Goal: Feedback & Contribution: Contribute content

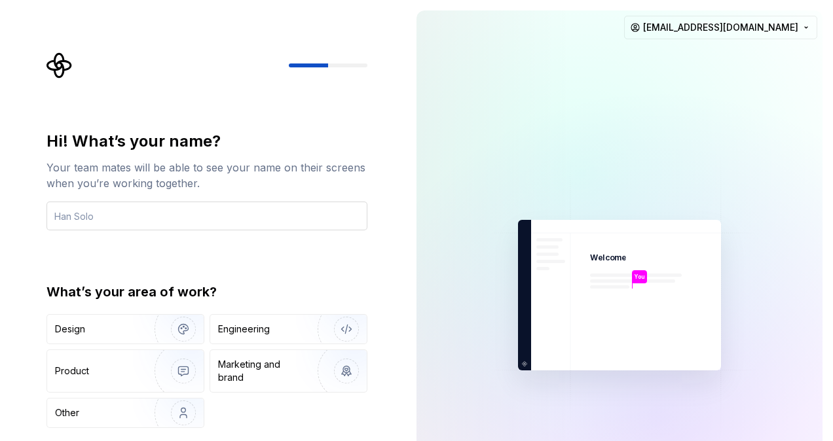
click at [124, 213] on input "text" at bounding box center [206, 216] width 321 height 29
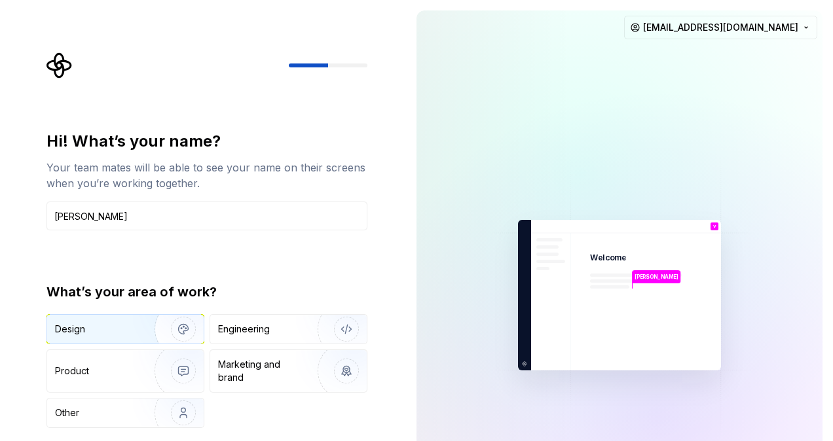
type input "[PERSON_NAME]"
click at [81, 326] on div "Design" at bounding box center [70, 329] width 30 height 13
click at [138, 326] on img "button" at bounding box center [175, 329] width 84 height 88
click at [616, 278] on img at bounding box center [619, 296] width 295 height 344
click at [278, 276] on div "Hi! What’s your name? Your team mates will be able to see your name on their sc…" at bounding box center [206, 279] width 321 height 297
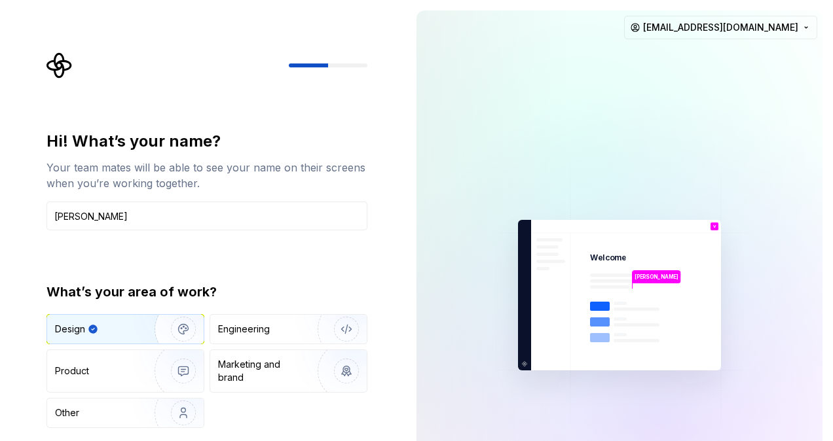
click at [176, 289] on div "What’s your area of work?" at bounding box center [206, 292] width 321 height 18
click at [89, 250] on div "Hi! What’s your name? Your team mates will be able to see your name on their sc…" at bounding box center [206, 279] width 321 height 297
click at [145, 219] on input "[PERSON_NAME]" at bounding box center [206, 216] width 321 height 29
click at [154, 322] on img "button" at bounding box center [175, 329] width 84 height 88
type button "Design"
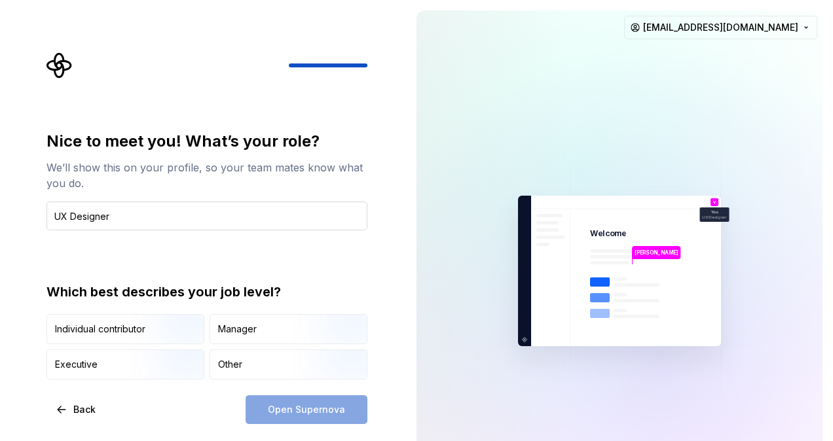
type input "UX Designer"
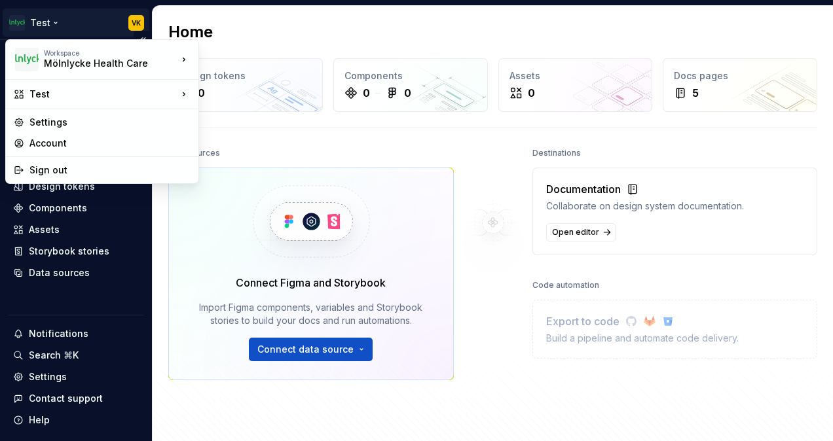
click at [46, 14] on html "Test VK Home Documentation Analytics Code automation Design system data Design …" at bounding box center [416, 220] width 833 height 441
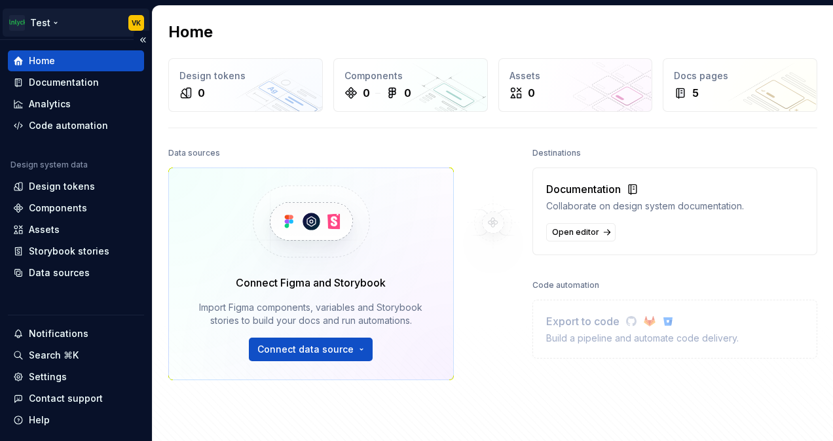
click at [46, 14] on html "Test VK Home Documentation Analytics Code automation Design system data Design …" at bounding box center [416, 220] width 833 height 441
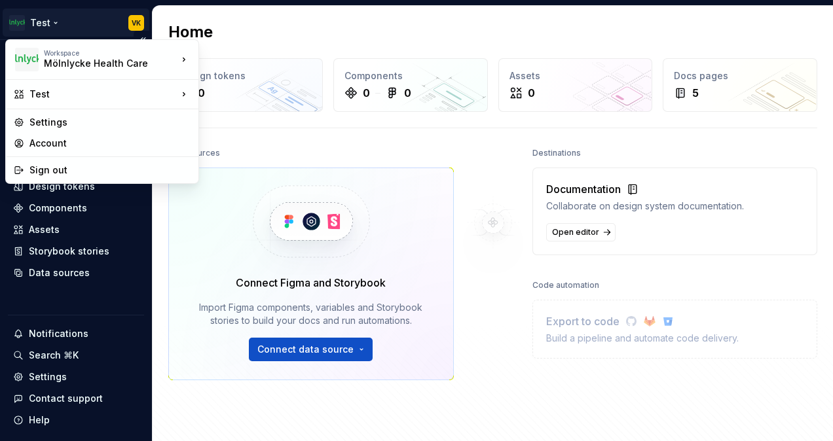
click at [46, 14] on html "Test VK Home Documentation Analytics Code automation Design system data Design …" at bounding box center [416, 220] width 833 height 441
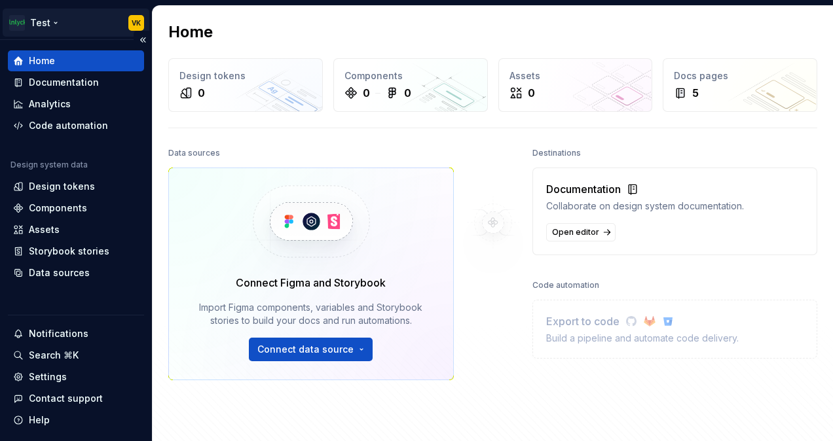
click at [46, 14] on html "Test VK Home Documentation Analytics Code automation Design system data Design …" at bounding box center [416, 220] width 833 height 441
click at [87, 206] on div "Components" at bounding box center [76, 208] width 126 height 13
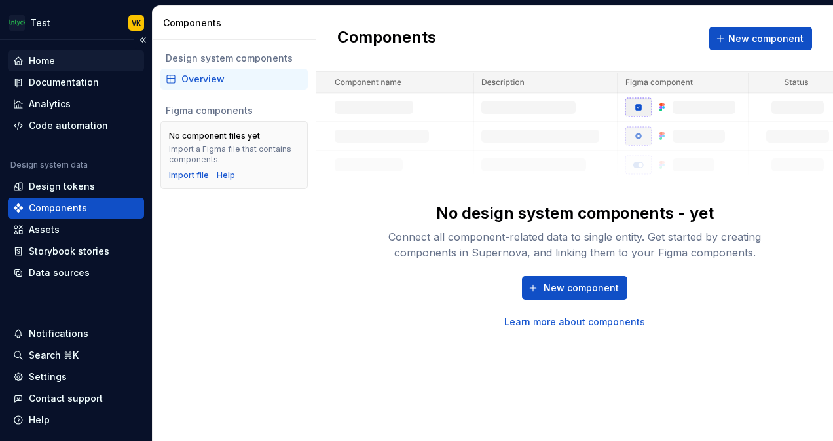
click at [64, 66] on div "Home" at bounding box center [76, 60] width 126 height 13
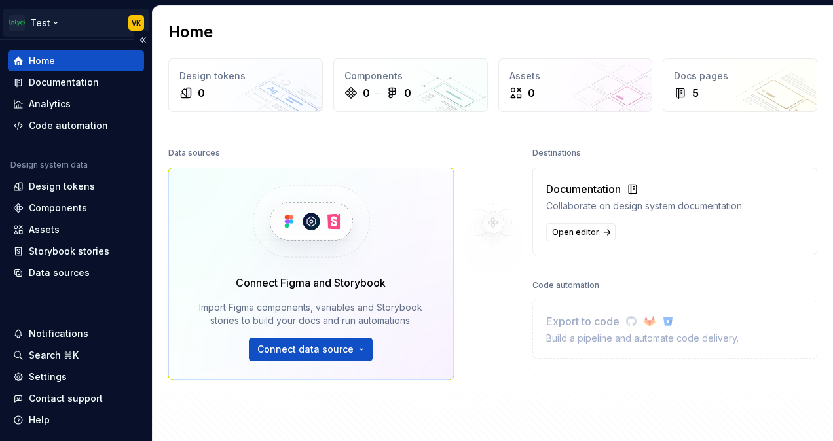
click at [122, 18] on html "Test VK Home Documentation Analytics Code automation Design system data Design …" at bounding box center [416, 220] width 833 height 441
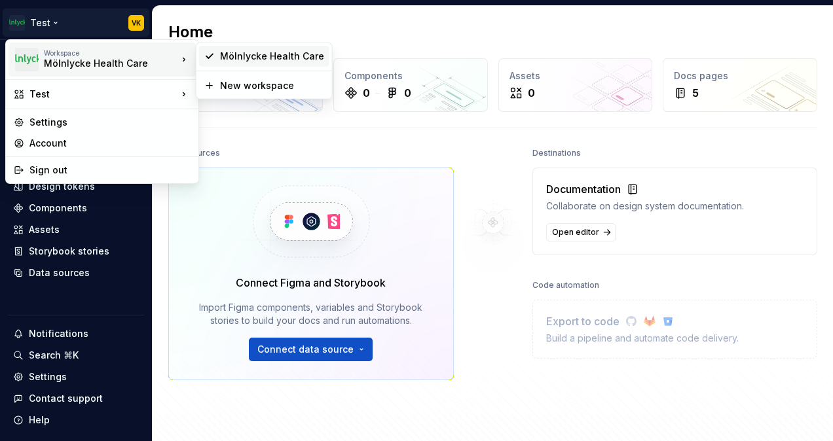
click at [236, 59] on div "Mölnlycke Health Care" at bounding box center [272, 56] width 104 height 13
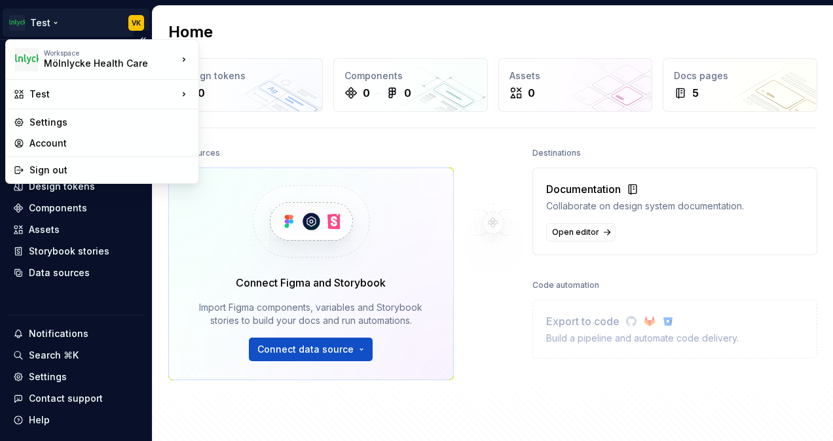
click at [115, 20] on html "Test VK Home Documentation Analytics Code automation Design system data Design …" at bounding box center [416, 220] width 833 height 441
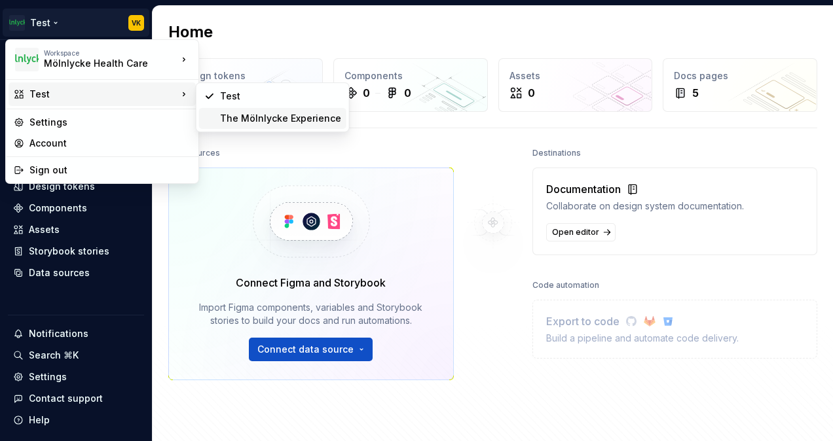
click at [250, 120] on div "The Mölnlycke Experience" at bounding box center [280, 118] width 121 height 13
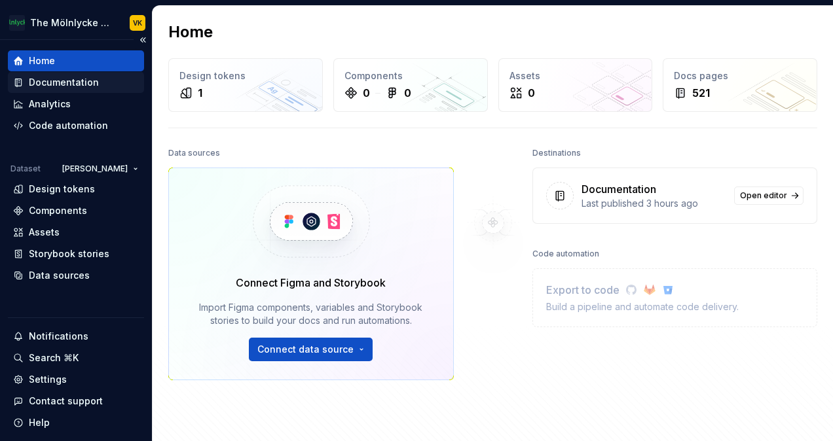
click at [84, 85] on div "Documentation" at bounding box center [64, 82] width 70 height 13
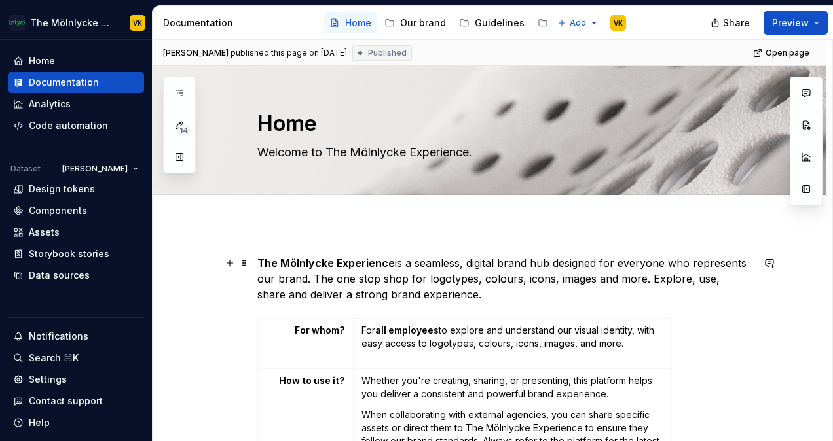
click at [136, 23] on html "The Mölnlycke Experience VK Home Documentation Analytics Code automation Datase…" at bounding box center [416, 220] width 833 height 441
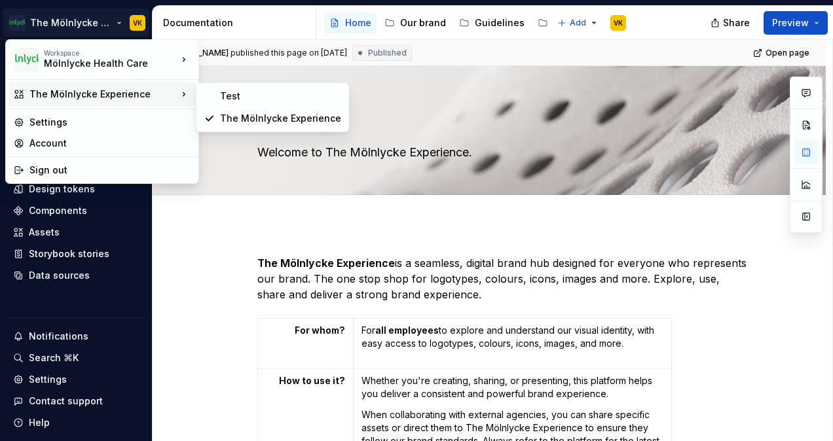
click at [575, 432] on html "The Mölnlycke Experience VK Home Documentation Analytics Code automation Datase…" at bounding box center [416, 220] width 833 height 441
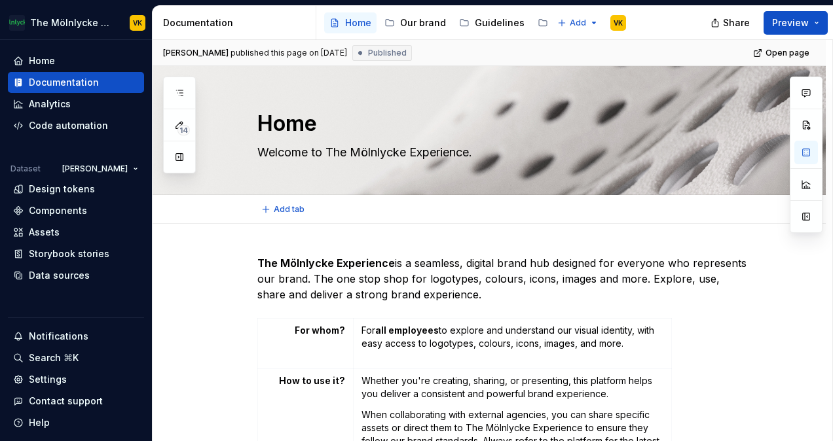
click at [403, 220] on div "Add tab" at bounding box center [489, 209] width 673 height 29
click at [48, 63] on div "Home" at bounding box center [42, 60] width 26 height 13
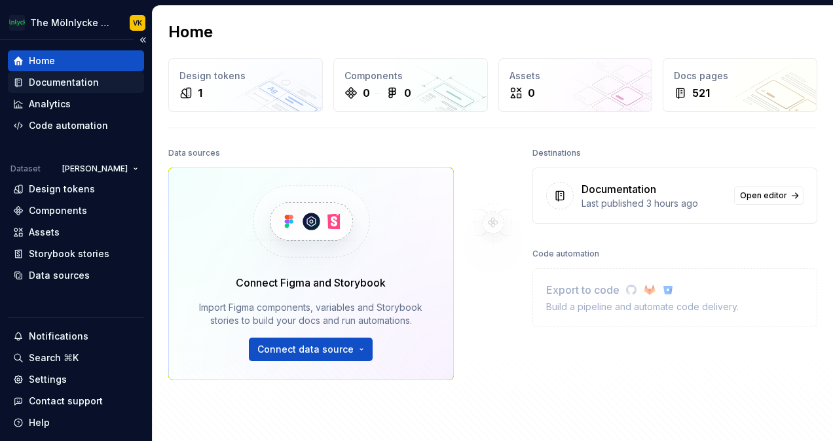
click at [50, 73] on div "Documentation" at bounding box center [76, 82] width 136 height 21
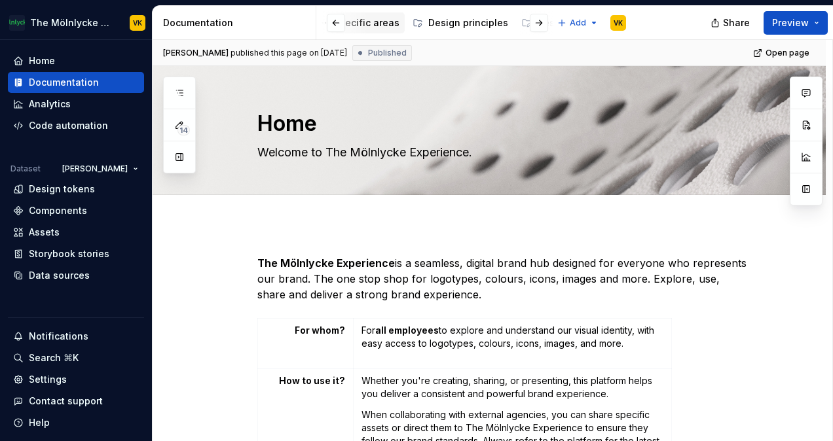
scroll to position [0, 298]
click at [457, 27] on div "Design principles" at bounding box center [467, 22] width 80 height 13
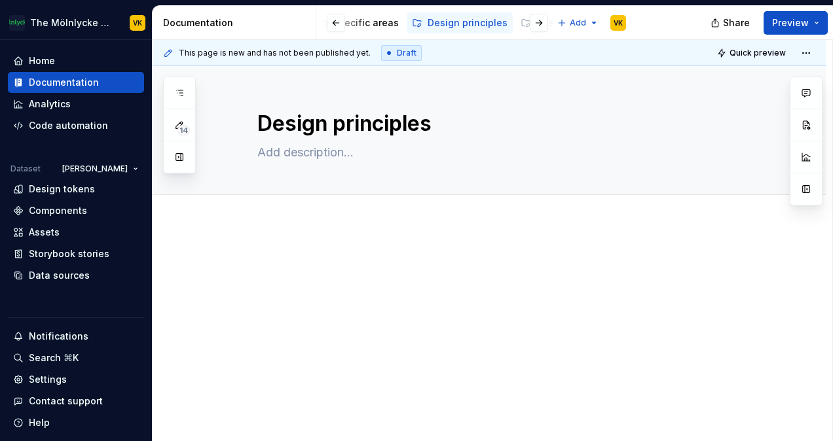
scroll to position [10, 0]
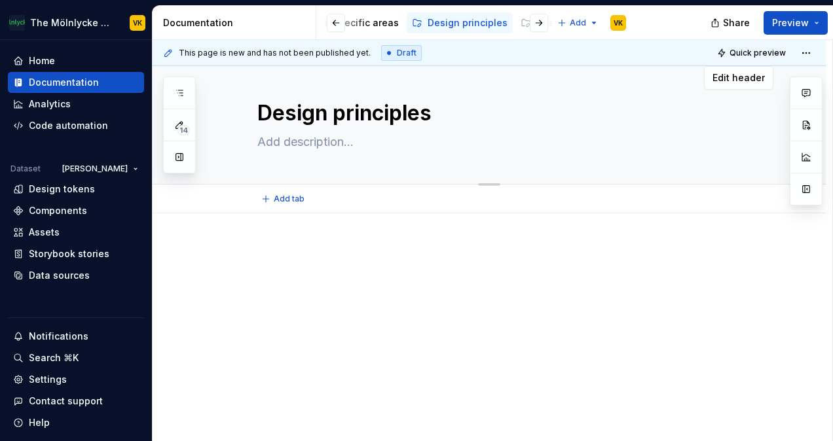
click at [321, 140] on textarea at bounding box center [502, 142] width 495 height 21
type textarea "*"
type textarea "jh"
type textarea "*"
type textarea "jhoi"
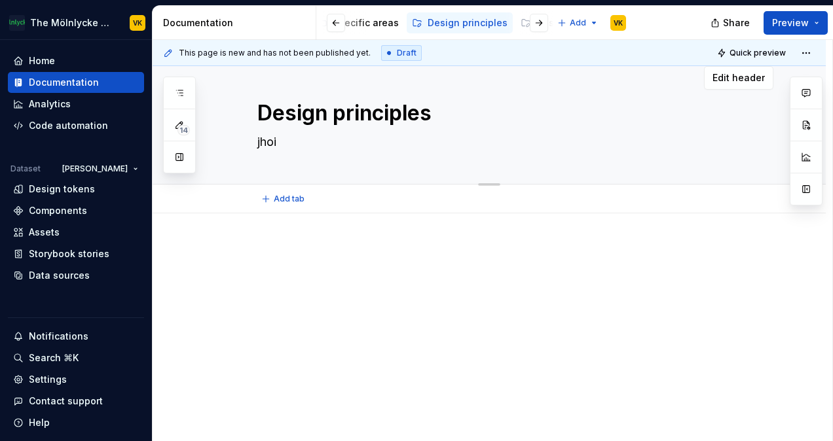
type textarea "*"
type textarea "jhoihoi"
type textarea "*"
type textarea "jhoiho"
type textarea "*"
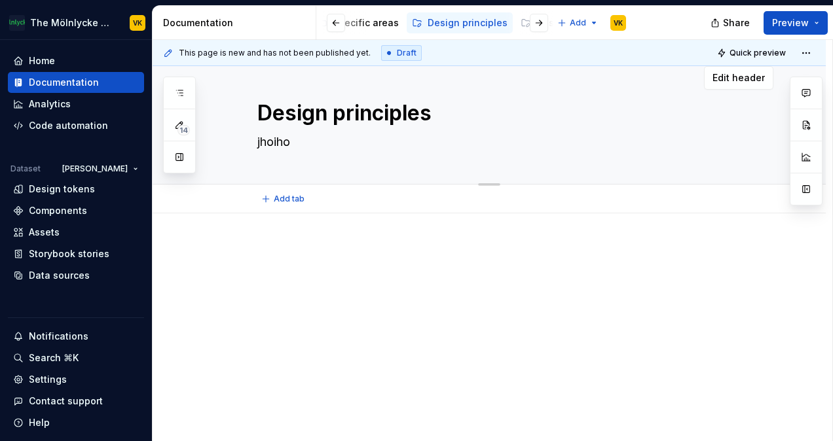
type textarea "jhoih"
type textarea "*"
type textarea "jhoi"
type textarea "*"
type textarea "jho"
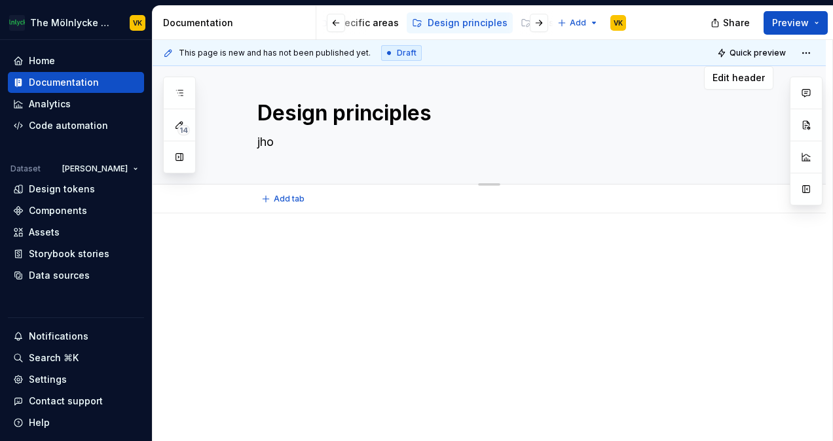
type textarea "*"
type textarea "jh"
type textarea "*"
type textarea "j"
type textarea "*"
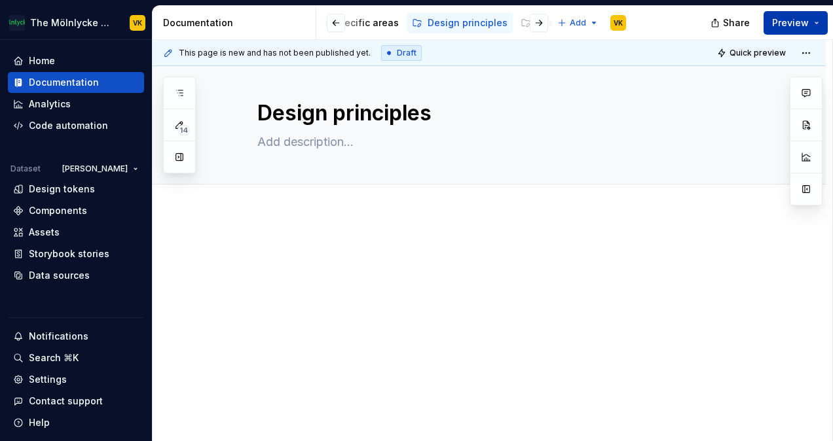
click at [810, 16] on button "Preview" at bounding box center [795, 23] width 64 height 24
click at [681, 240] on div at bounding box center [489, 327] width 673 height 229
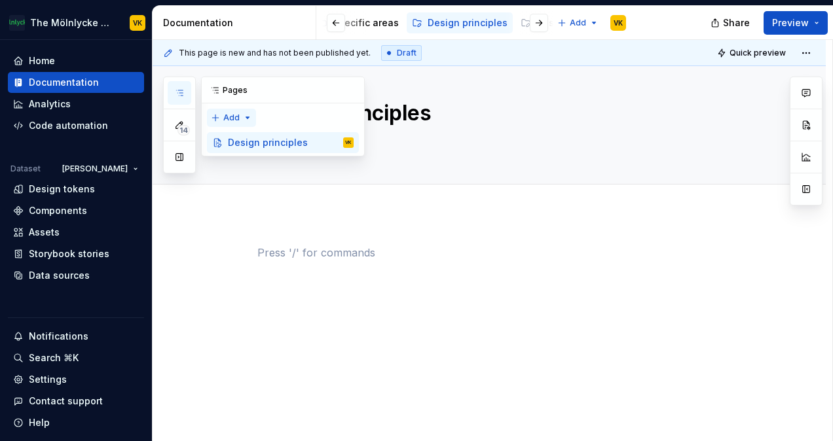
click at [226, 118] on div "14 Pages Add Accessibility guide for tree Page tree. Navigate the tree with the…" at bounding box center [264, 125] width 202 height 97
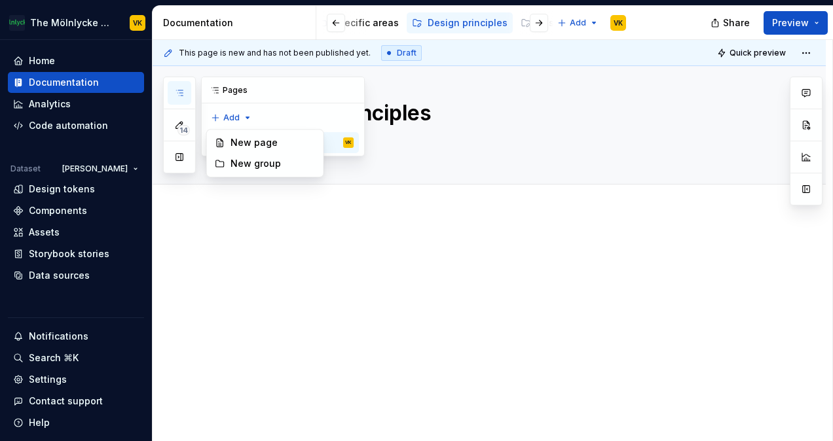
click at [402, 218] on html "The Mölnlycke Experience VK Home Documentation Analytics Code automation Datase…" at bounding box center [416, 220] width 833 height 441
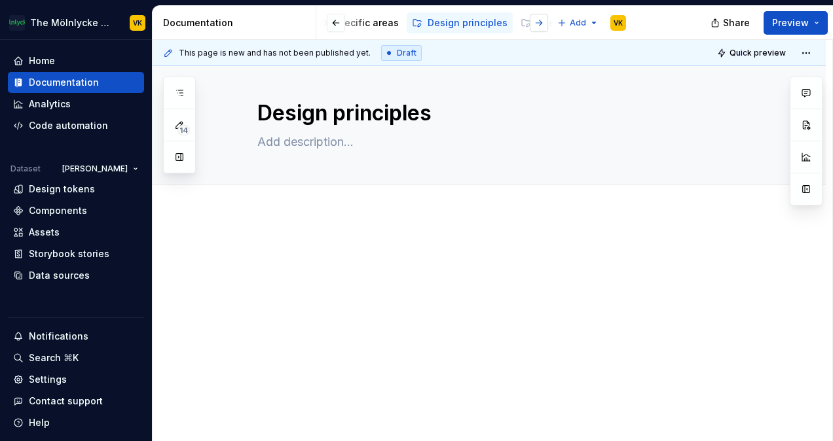
click at [535, 23] on button "button" at bounding box center [539, 23] width 18 height 18
click at [330, 20] on button "button" at bounding box center [336, 23] width 18 height 18
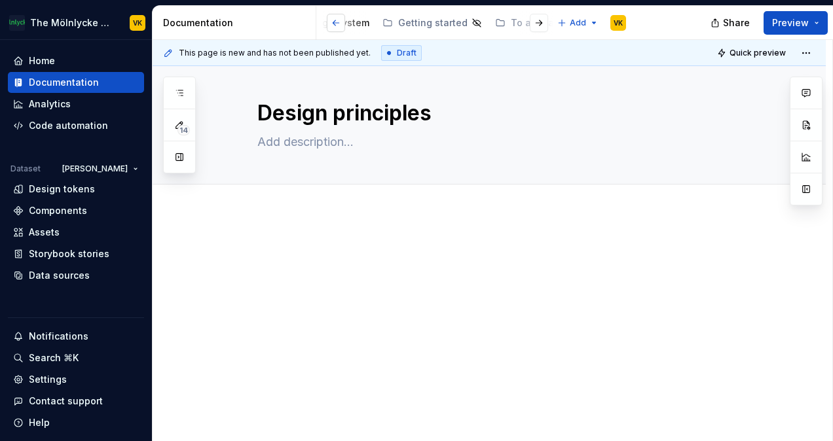
click at [330, 20] on button "button" at bounding box center [336, 23] width 18 height 18
click at [527, 253] on p at bounding box center [504, 253] width 495 height 16
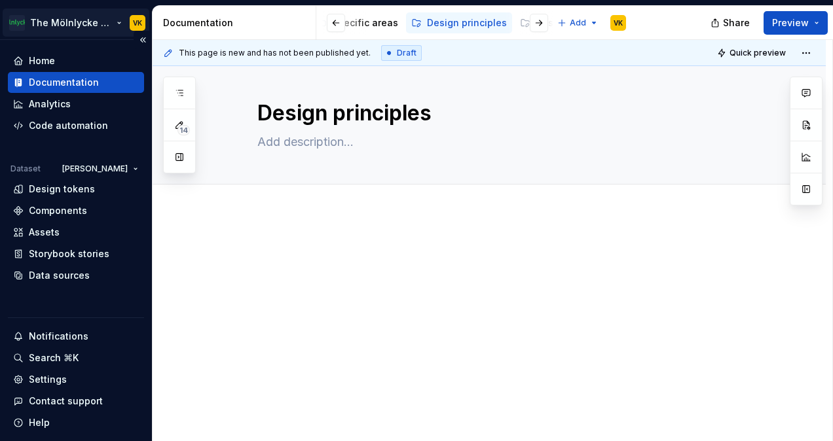
click at [62, 21] on html "The Mölnlycke Experience VK Home Documentation Analytics Code automation Datase…" at bounding box center [416, 220] width 833 height 441
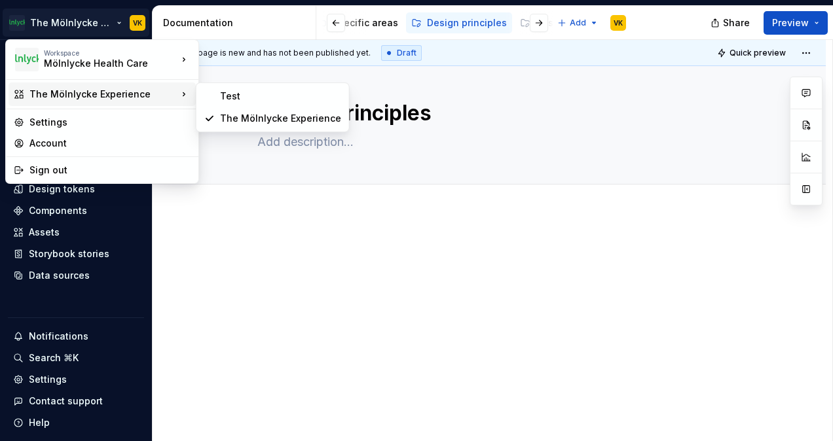
click at [250, 221] on html "The Mölnlycke Experience VK Home Documentation Analytics Code automation Datase…" at bounding box center [416, 220] width 833 height 441
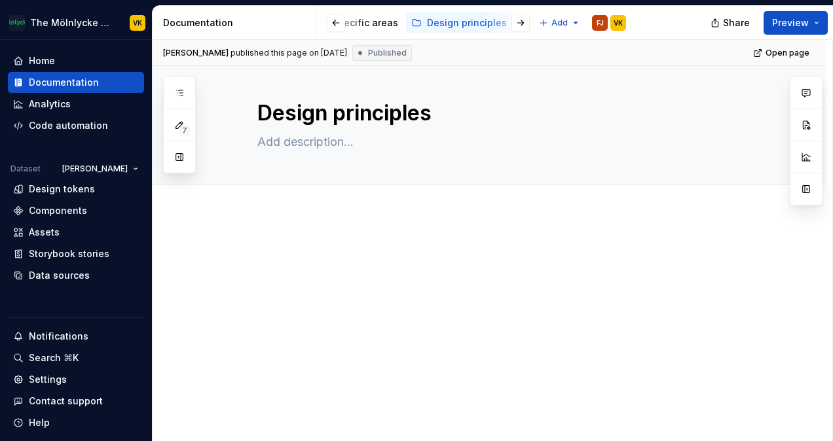
type textarea "*"
